Goal: Information Seeking & Learning: Find specific fact

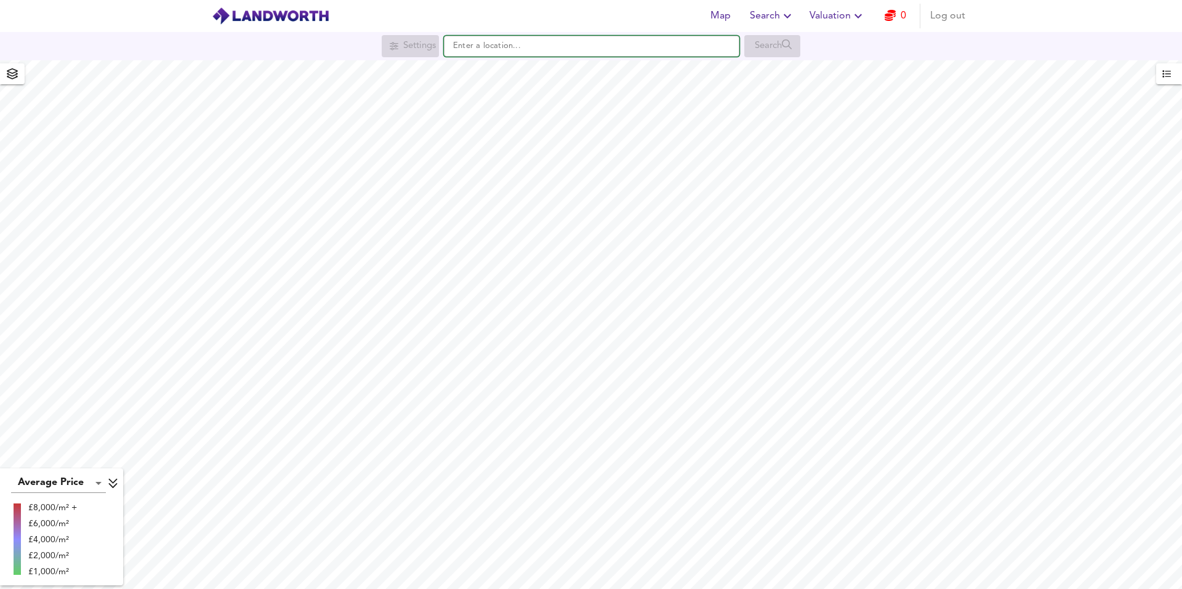
click at [476, 49] on input "text" at bounding box center [591, 46] width 295 height 21
paste input "B21 0LS"
type input "[STREET_ADDRESS]"
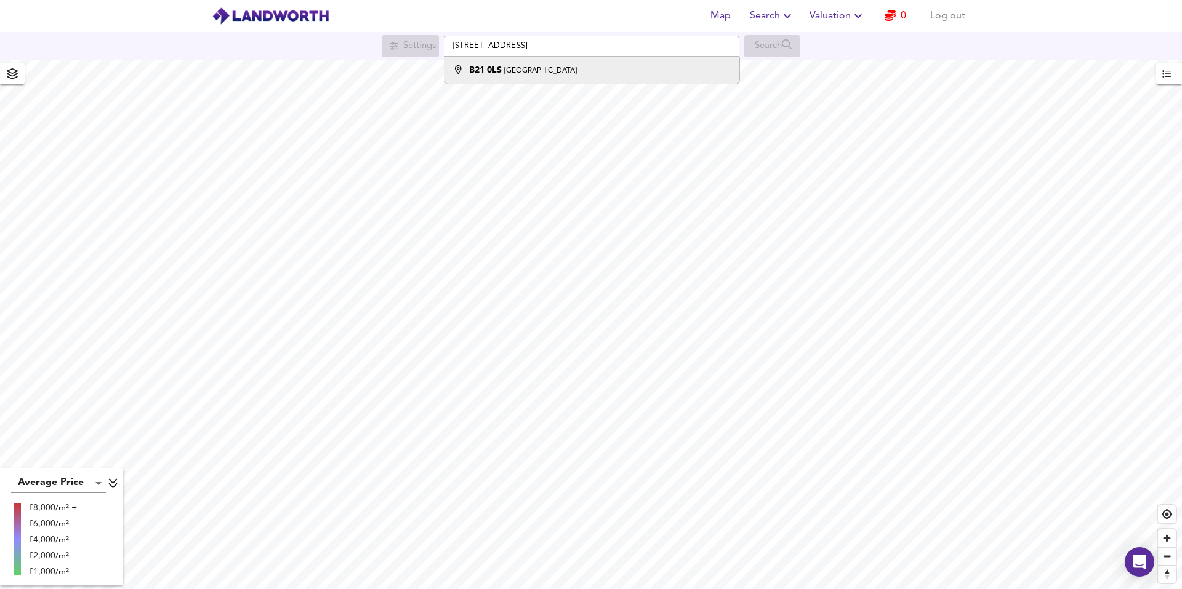
click at [513, 65] on div "[STREET_ADDRESS]" at bounding box center [523, 70] width 108 height 12
checkbox input "false"
checkbox input "true"
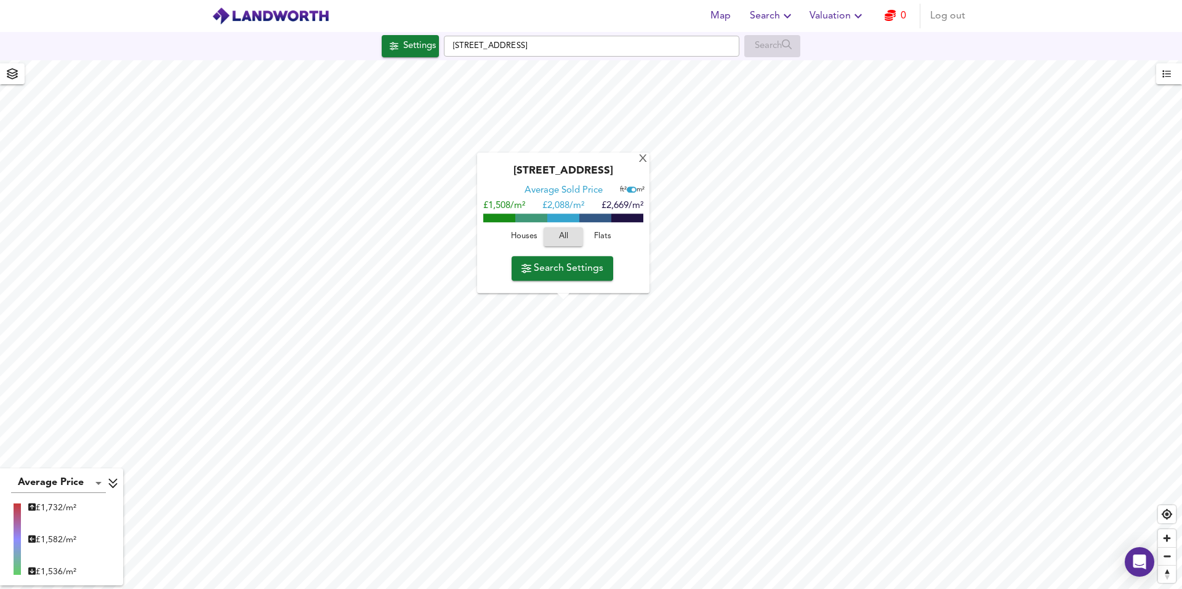
click at [526, 239] on span "Houses" at bounding box center [523, 237] width 33 height 14
click at [602, 237] on span "Flats" at bounding box center [602, 237] width 33 height 14
click at [564, 238] on span "All" at bounding box center [562, 237] width 33 height 14
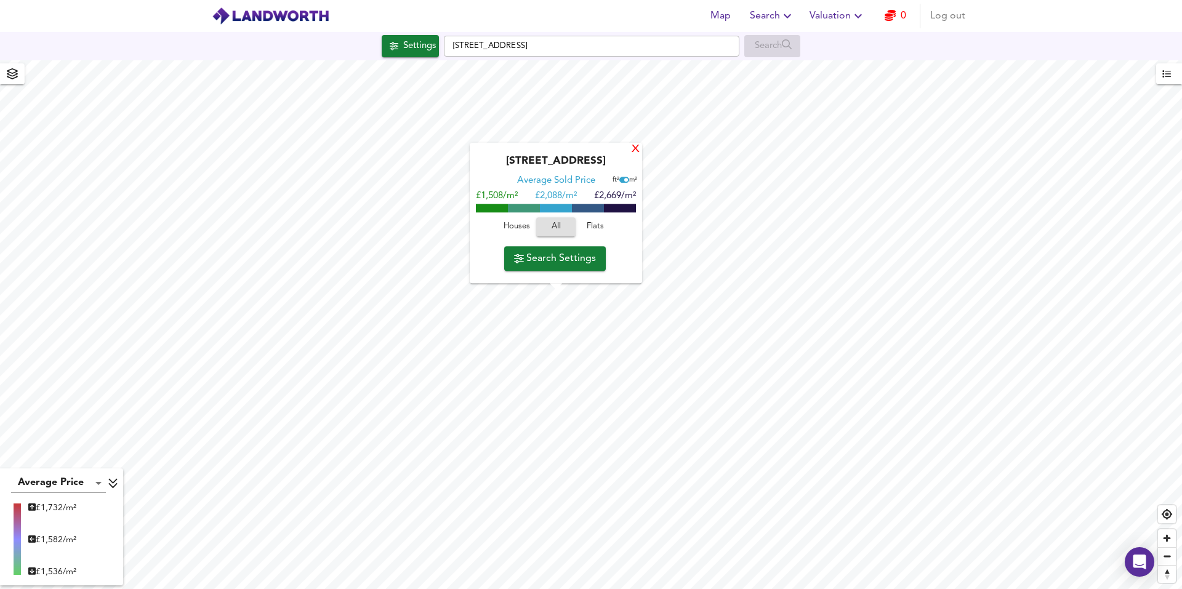
click at [638, 144] on div "X" at bounding box center [635, 150] width 10 height 12
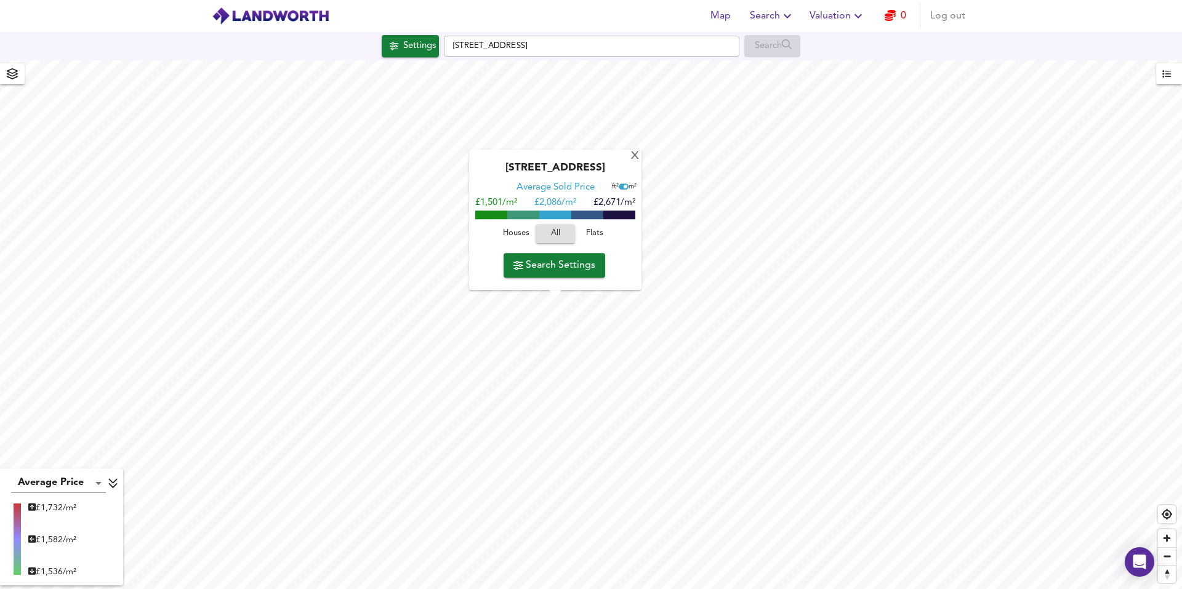
click at [621, 188] on input "checkbox" at bounding box center [625, 187] width 18 height 6
click at [622, 188] on input "checkbox" at bounding box center [621, 187] width 18 height 6
checkbox input "true"
drag, startPoint x: 533, startPoint y: 202, endPoint x: 554, endPoint y: 202, distance: 20.9
click at [554, 202] on div "£1,501/m² £ 2,086/m² £2,671/m²" at bounding box center [555, 204] width 160 height 12
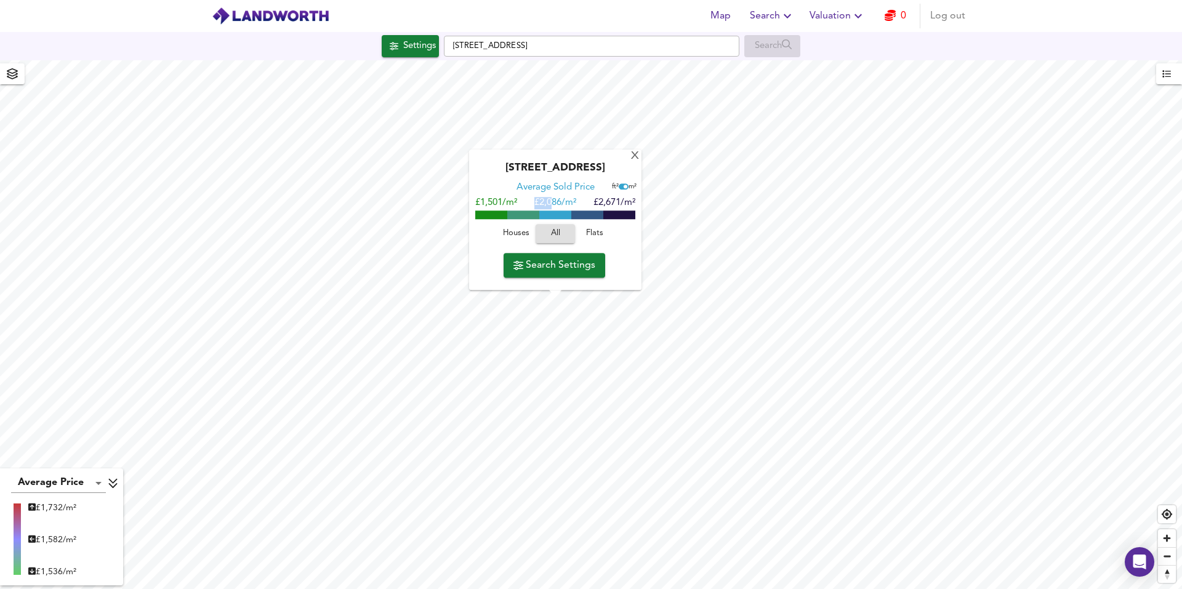
click at [537, 196] on div "Average Sold Price ft² m² £1,501/m² £ 2,086/m² £2,671/m²" at bounding box center [555, 199] width 160 height 35
drag, startPoint x: 535, startPoint y: 199, endPoint x: 545, endPoint y: 199, distance: 9.3
click at [545, 199] on span "£ 2,086/m²" at bounding box center [555, 203] width 42 height 9
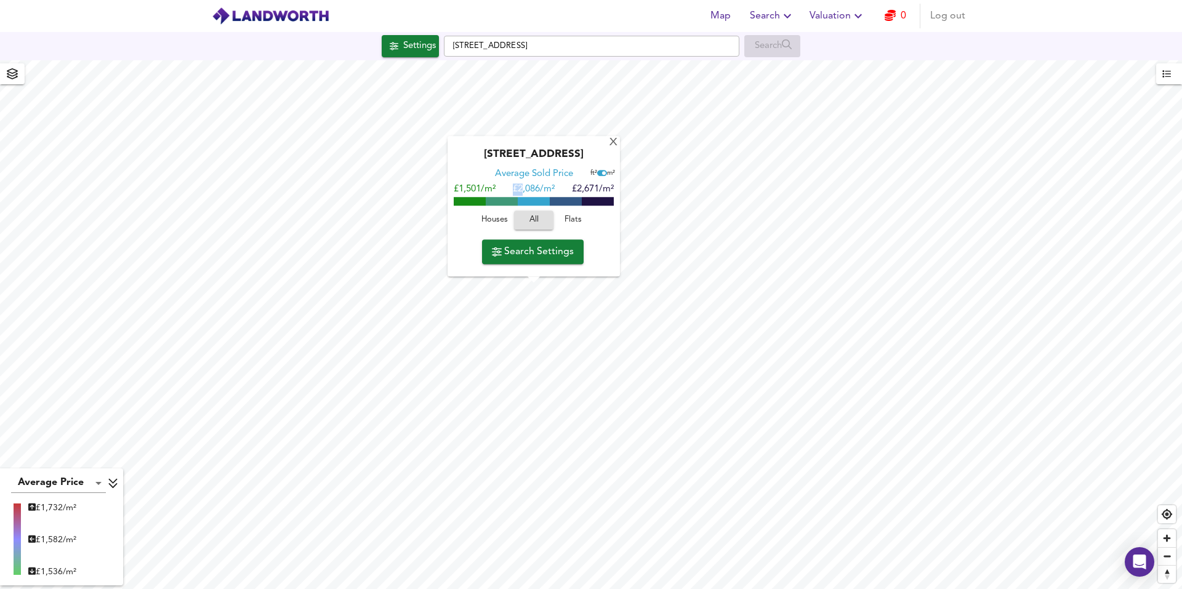
click at [516, 186] on span "£ 2,086/m²" at bounding box center [534, 189] width 42 height 9
click at [522, 193] on span "£ 2,086/m²" at bounding box center [534, 189] width 42 height 9
drag, startPoint x: 520, startPoint y: 193, endPoint x: 548, endPoint y: 191, distance: 27.8
click at [548, 191] on span "£ 2,086/m²" at bounding box center [534, 189] width 42 height 9
click at [511, 190] on div "£1,501/m² £ 2,086/m² £2,671/m²" at bounding box center [534, 190] width 160 height 12
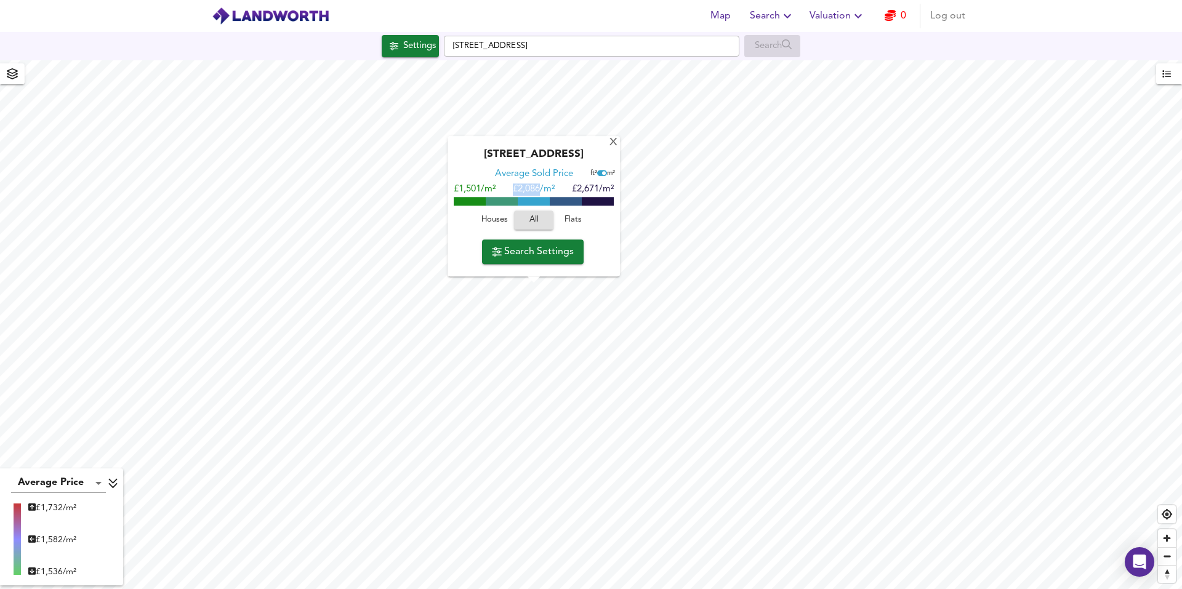
drag, startPoint x: 511, startPoint y: 190, endPoint x: 532, endPoint y: 190, distance: 20.9
click at [532, 190] on div "£1,501/m² £ 2,086/m² £2,671/m²" at bounding box center [534, 190] width 160 height 12
click at [519, 190] on span "£ 2,086/m²" at bounding box center [534, 189] width 42 height 9
drag, startPoint x: 518, startPoint y: 188, endPoint x: 545, endPoint y: 189, distance: 27.1
click at [545, 189] on span "£ 2,086/m²" at bounding box center [534, 189] width 42 height 9
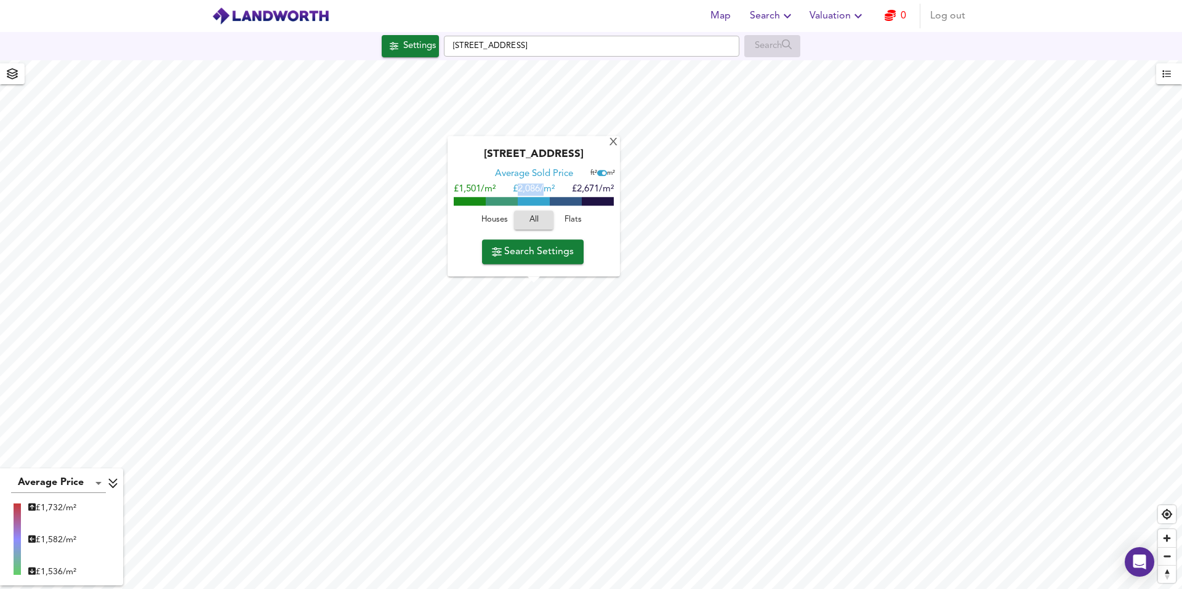
click at [521, 190] on span "£ 2,086/m²" at bounding box center [534, 189] width 42 height 9
drag, startPoint x: 514, startPoint y: 187, endPoint x: 541, endPoint y: 188, distance: 27.1
click at [541, 188] on span "£ 2,086/m²" at bounding box center [534, 189] width 42 height 9
click at [516, 191] on span "£ 2,086/m²" at bounding box center [534, 189] width 42 height 9
drag, startPoint x: 514, startPoint y: 187, endPoint x: 526, endPoint y: 187, distance: 11.7
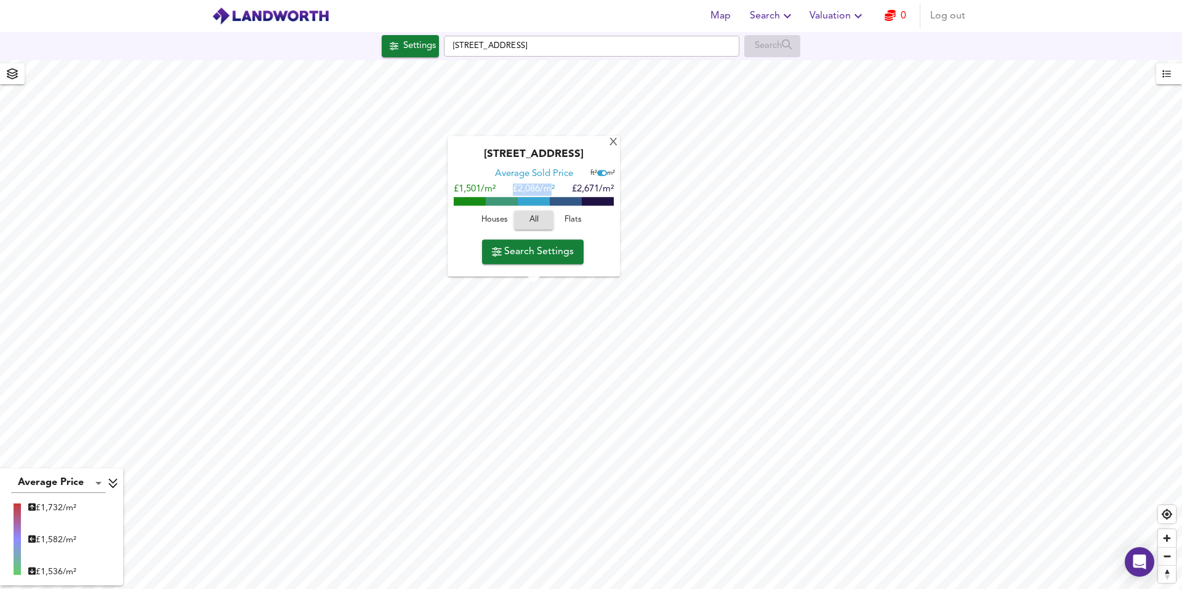
click at [545, 186] on span "£ 2,086/m²" at bounding box center [534, 189] width 42 height 9
click at [516, 188] on span "£ 2,086/m²" at bounding box center [534, 189] width 42 height 9
click at [513, 188] on span "£ 2,086/m²" at bounding box center [534, 189] width 42 height 9
drag, startPoint x: 512, startPoint y: 188, endPoint x: 550, endPoint y: 187, distance: 38.2
click at [550, 187] on span "£ 2,086/m²" at bounding box center [534, 189] width 42 height 9
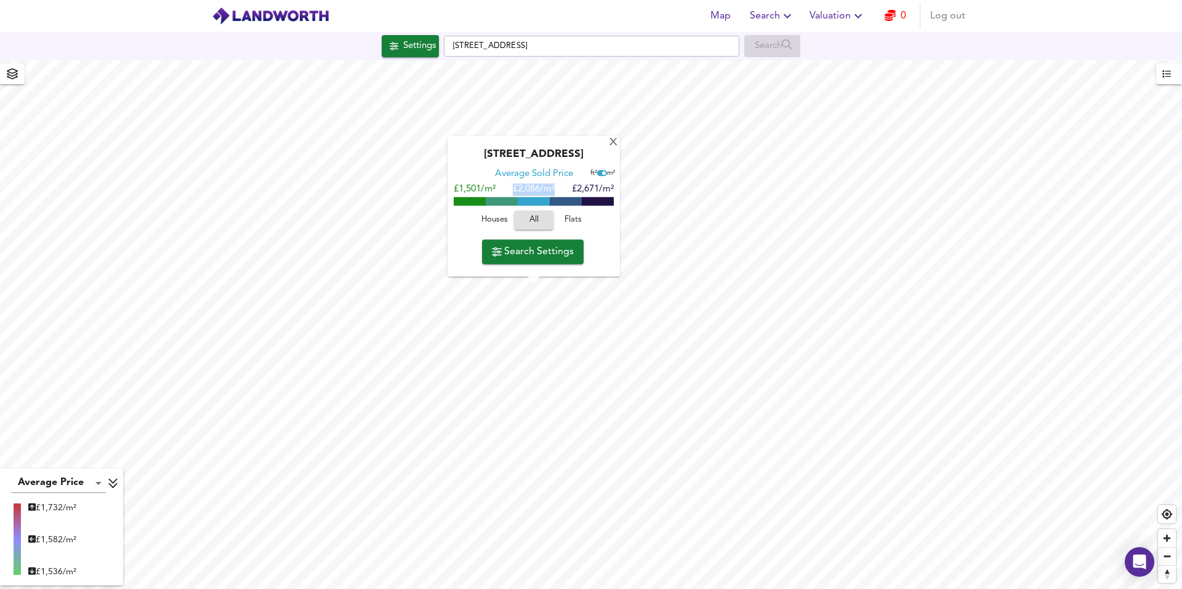
click at [527, 191] on span "£ 2,086/m²" at bounding box center [534, 189] width 42 height 9
drag, startPoint x: 516, startPoint y: 190, endPoint x: 540, endPoint y: 190, distance: 24.0
click at [540, 190] on span "£ 2,086/m²" at bounding box center [534, 189] width 42 height 9
